Goal: Information Seeking & Learning: Learn about a topic

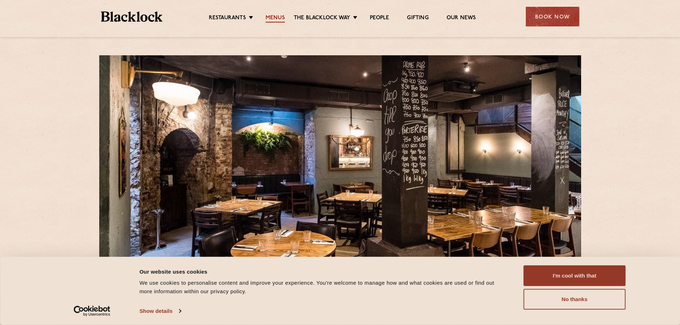
click at [278, 17] on link "Menus" at bounding box center [275, 19] width 19 height 8
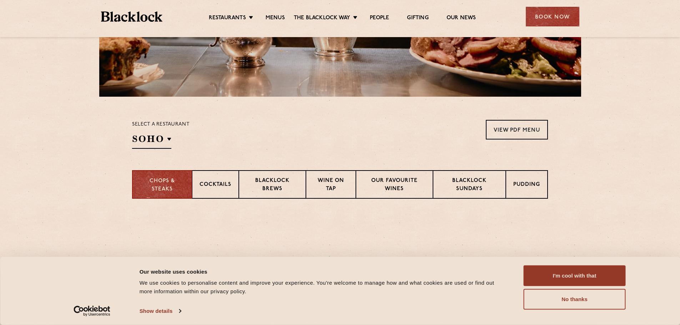
scroll to position [179, 0]
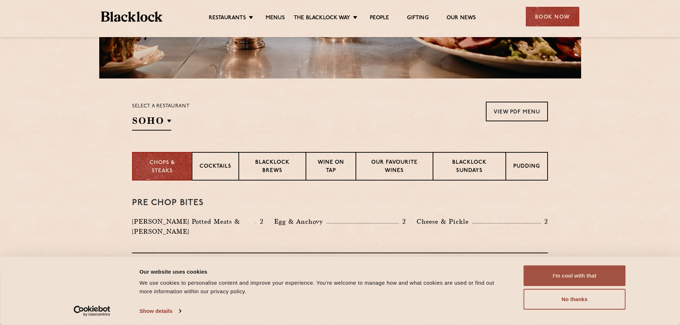
click at [554, 278] on button "I'm cool with that" at bounding box center [575, 276] width 102 height 21
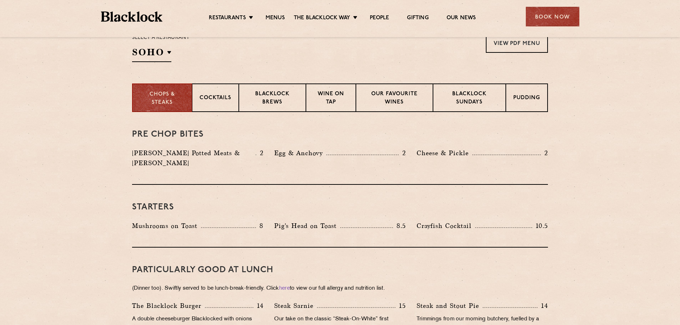
scroll to position [250, 0]
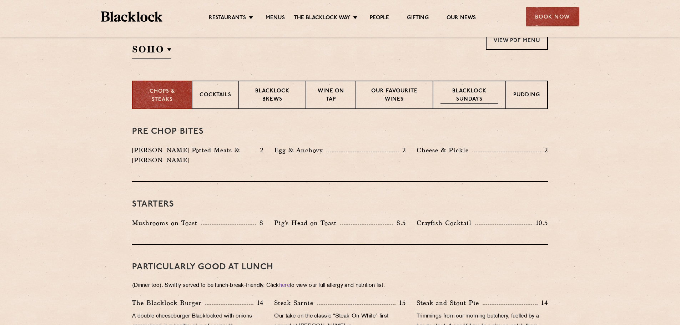
click at [453, 91] on p "Blacklock Sundays" at bounding box center [470, 96] width 58 height 17
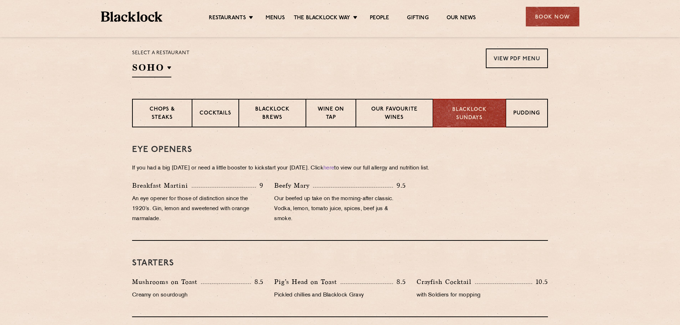
scroll to position [214, 0]
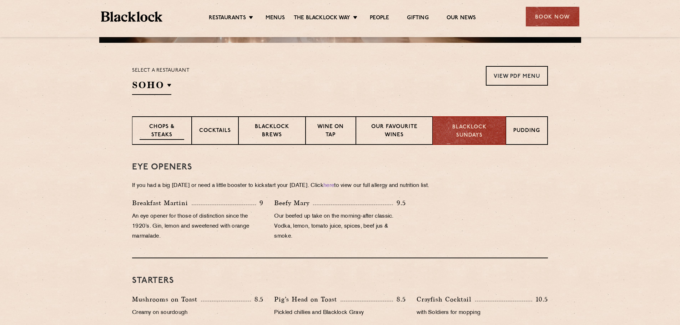
click at [171, 130] on p "Chops & Steaks" at bounding box center [162, 131] width 45 height 17
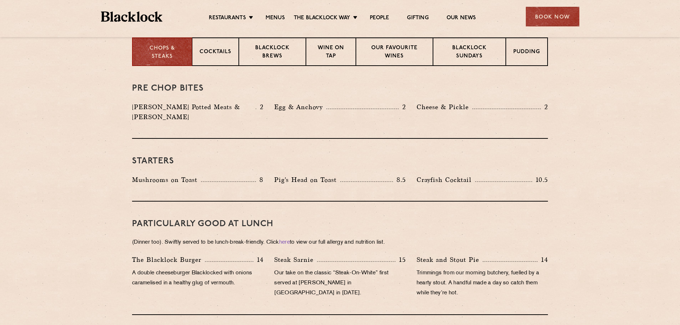
scroll to position [250, 0]
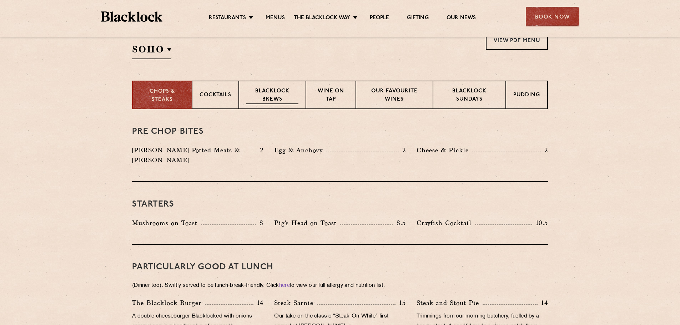
click at [269, 90] on p "Blacklock Brews" at bounding box center [272, 96] width 52 height 17
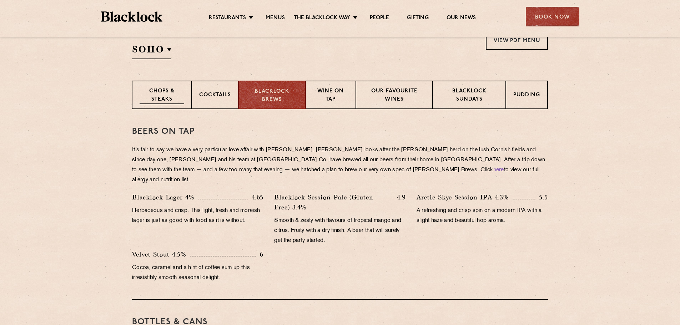
click at [161, 94] on p "Chops & Steaks" at bounding box center [162, 96] width 45 height 17
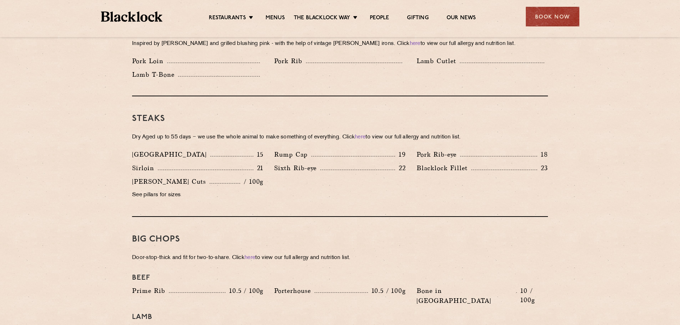
scroll to position [500, 0]
